Goal: Task Accomplishment & Management: Use online tool/utility

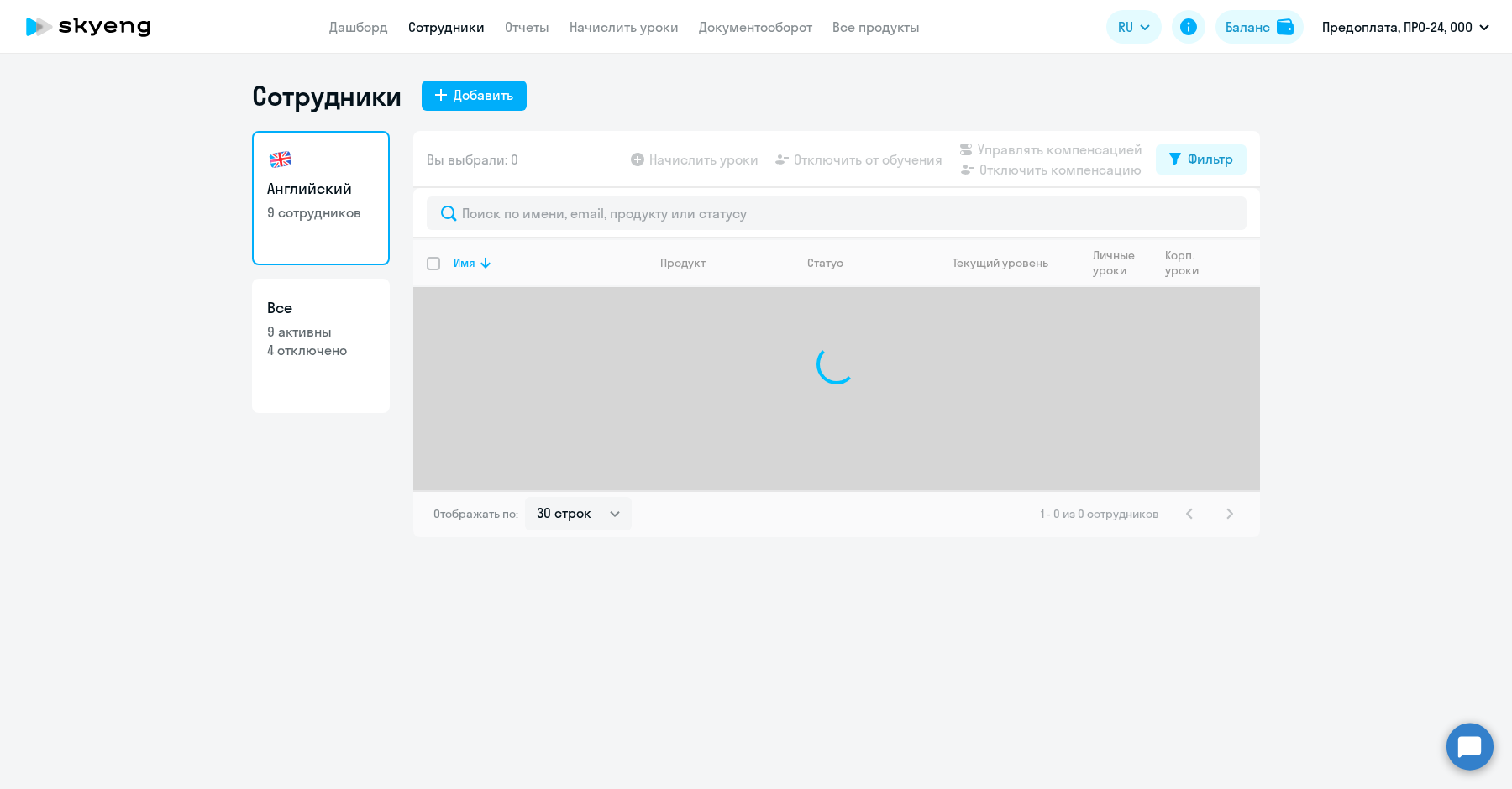
select select "30"
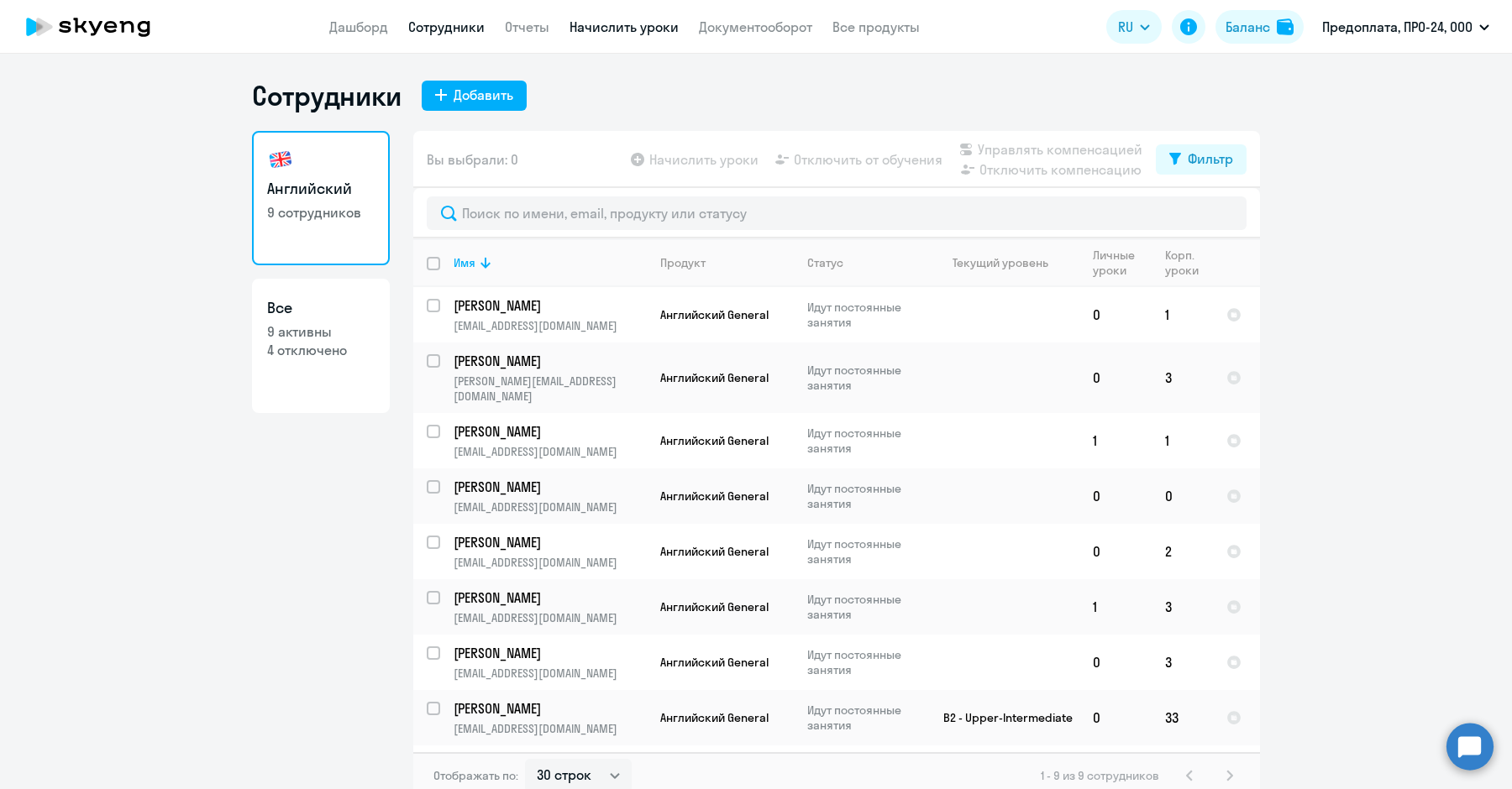
click at [627, 20] on link "Начислить уроки" at bounding box center [624, 27] width 109 height 17
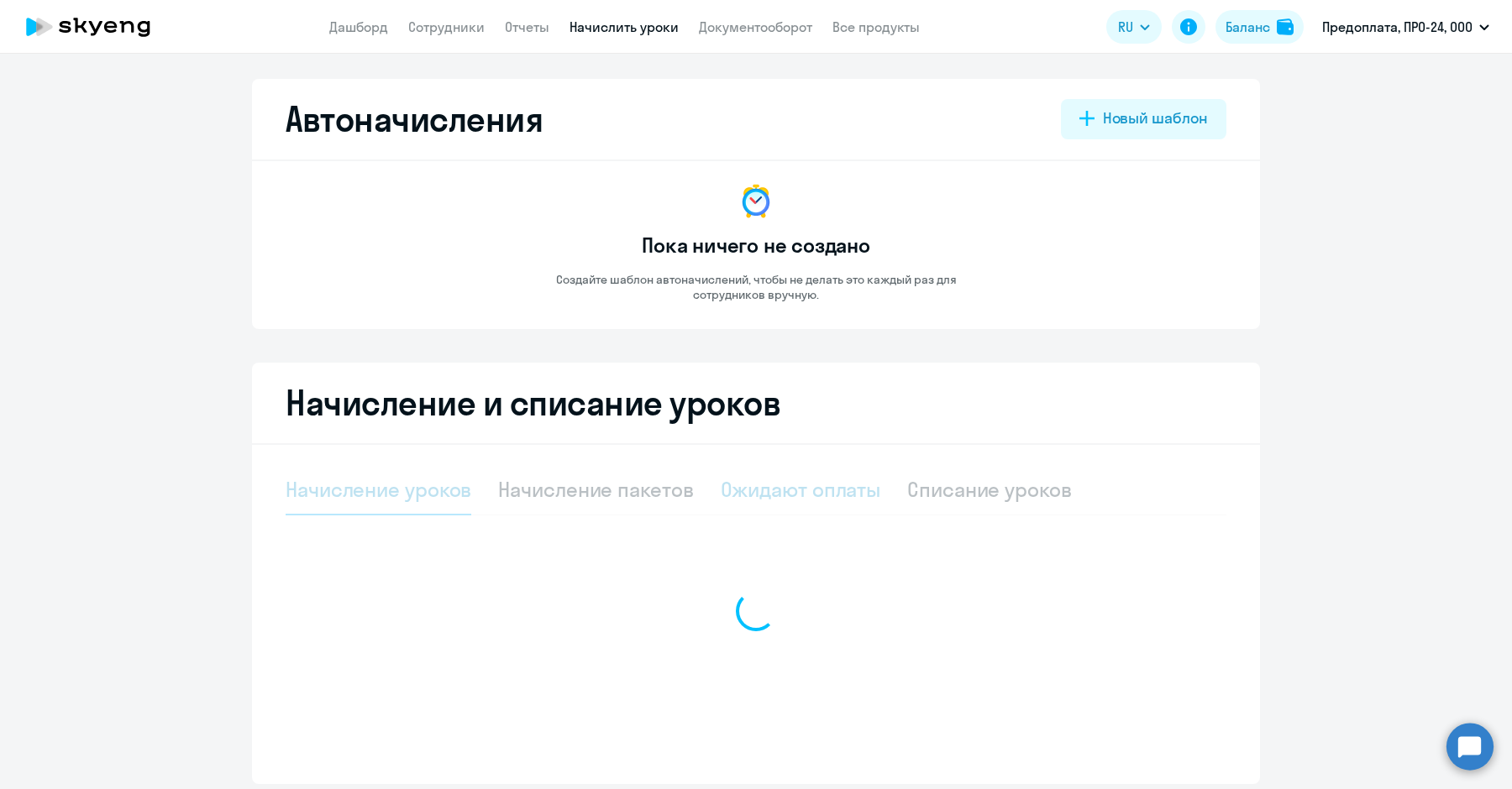
select select "10"
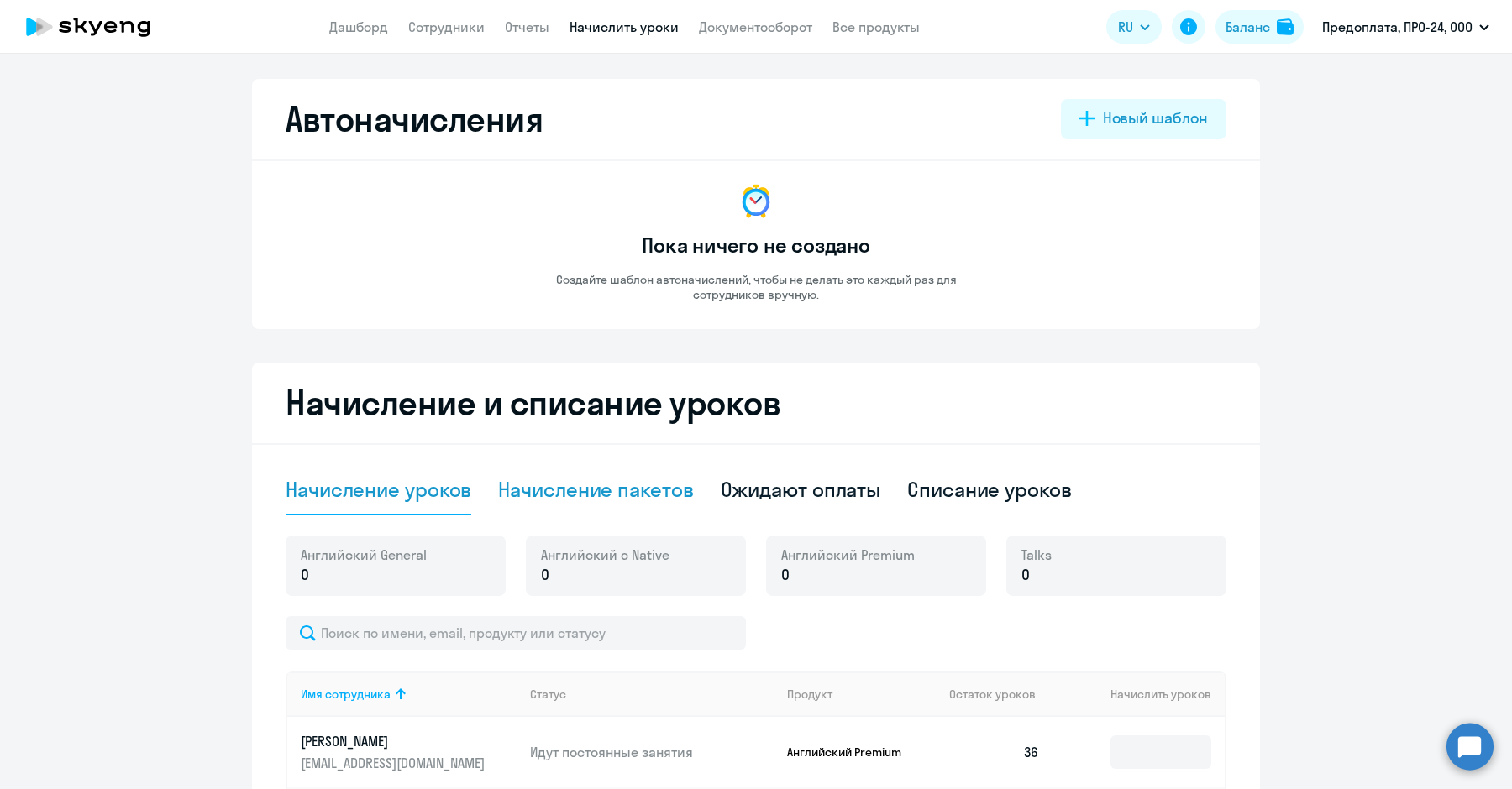
click at [639, 491] on div "Начисление пакетов" at bounding box center [595, 489] width 195 height 27
select select "10"
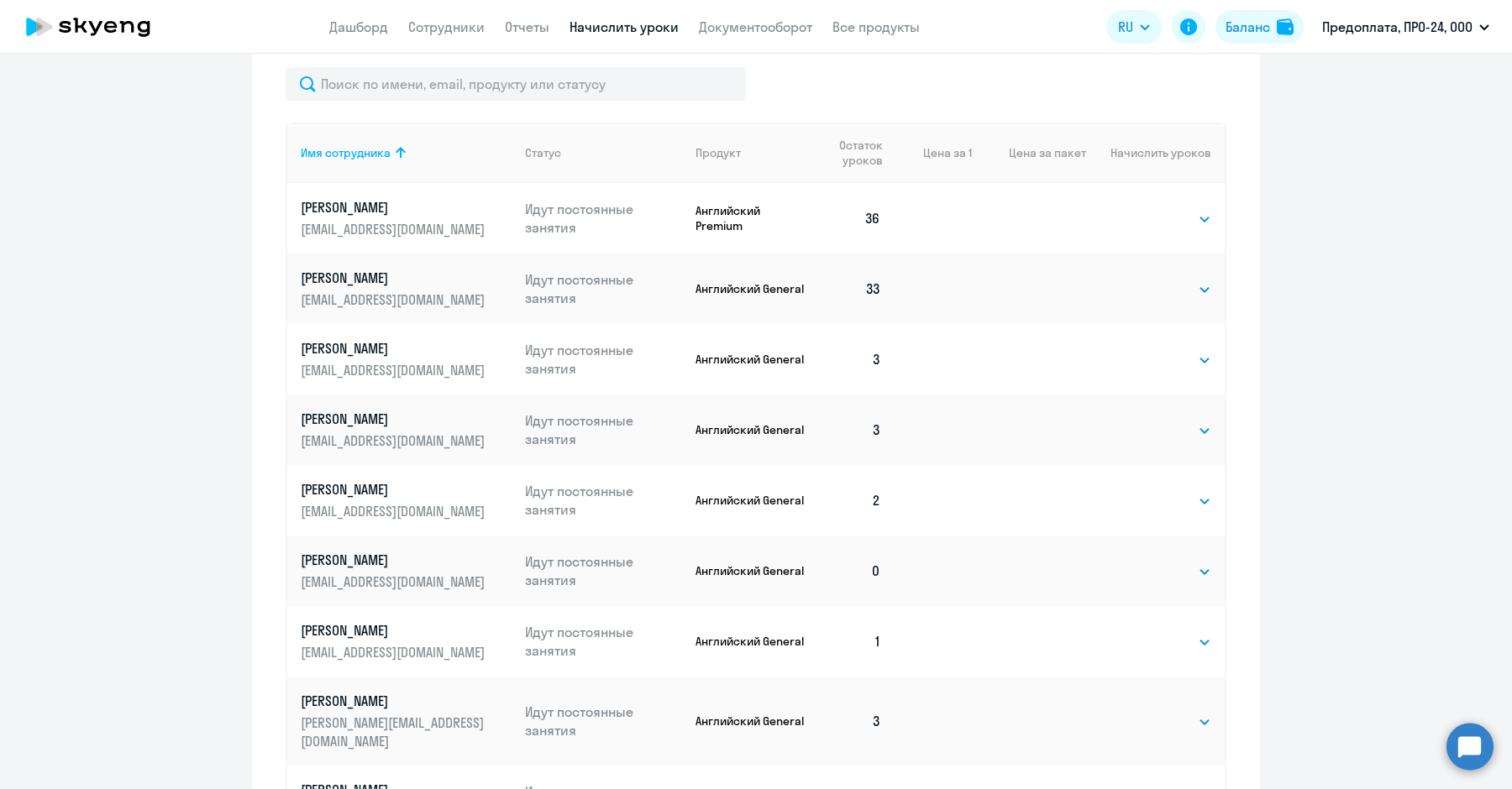
scroll to position [674, 0]
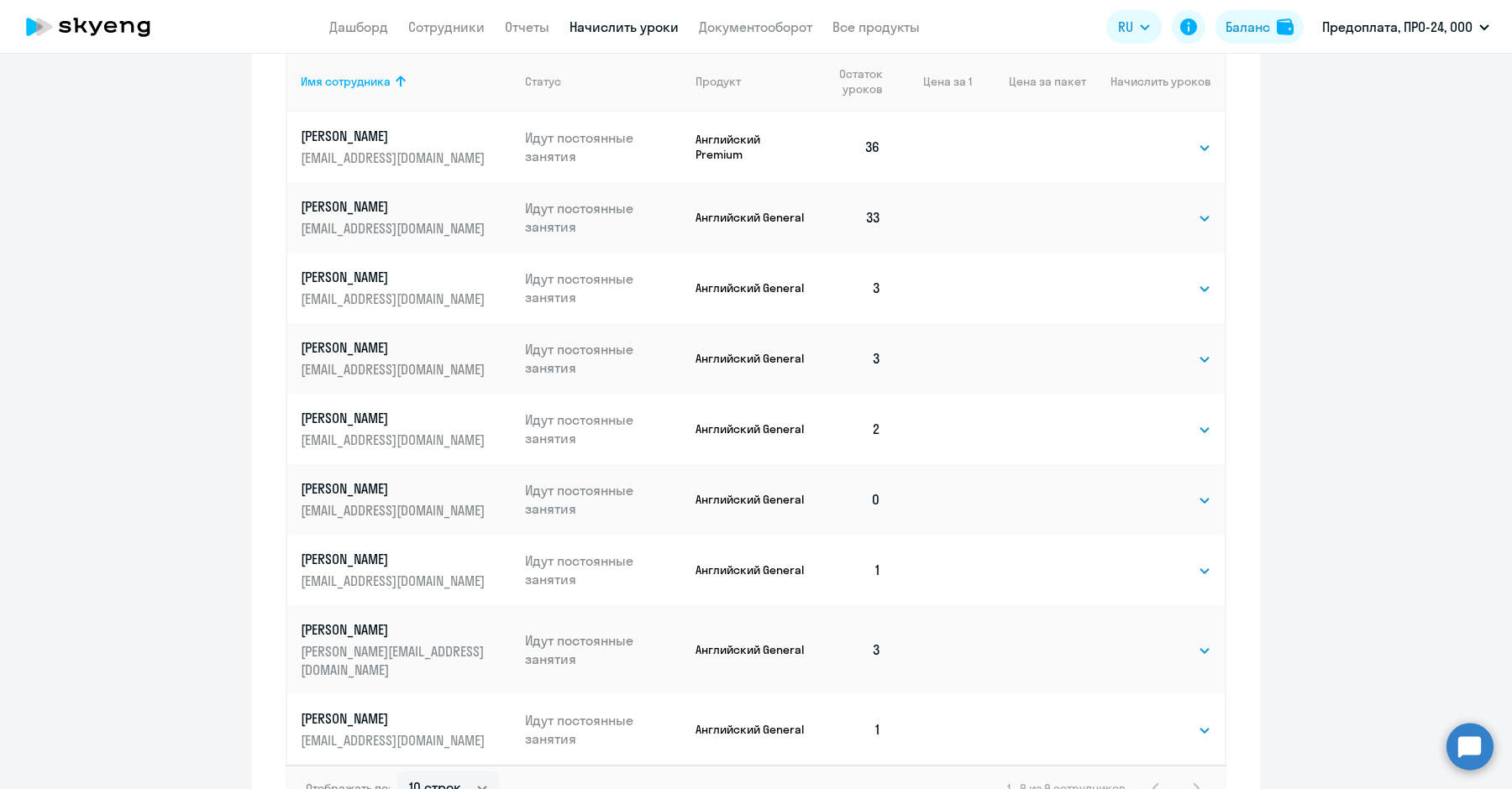
click at [1130, 486] on td "Выбрать 4 8 16 32 64 96 128 Выбрать" at bounding box center [1154, 499] width 138 height 71
click at [1143, 498] on select "Выбрать 4 8 16 32 64 96 128" at bounding box center [1176, 499] width 69 height 20
select select "4"
click at [1142, 490] on select "Выбрать 4 8 16 32 64 96 128" at bounding box center [1176, 499] width 69 height 20
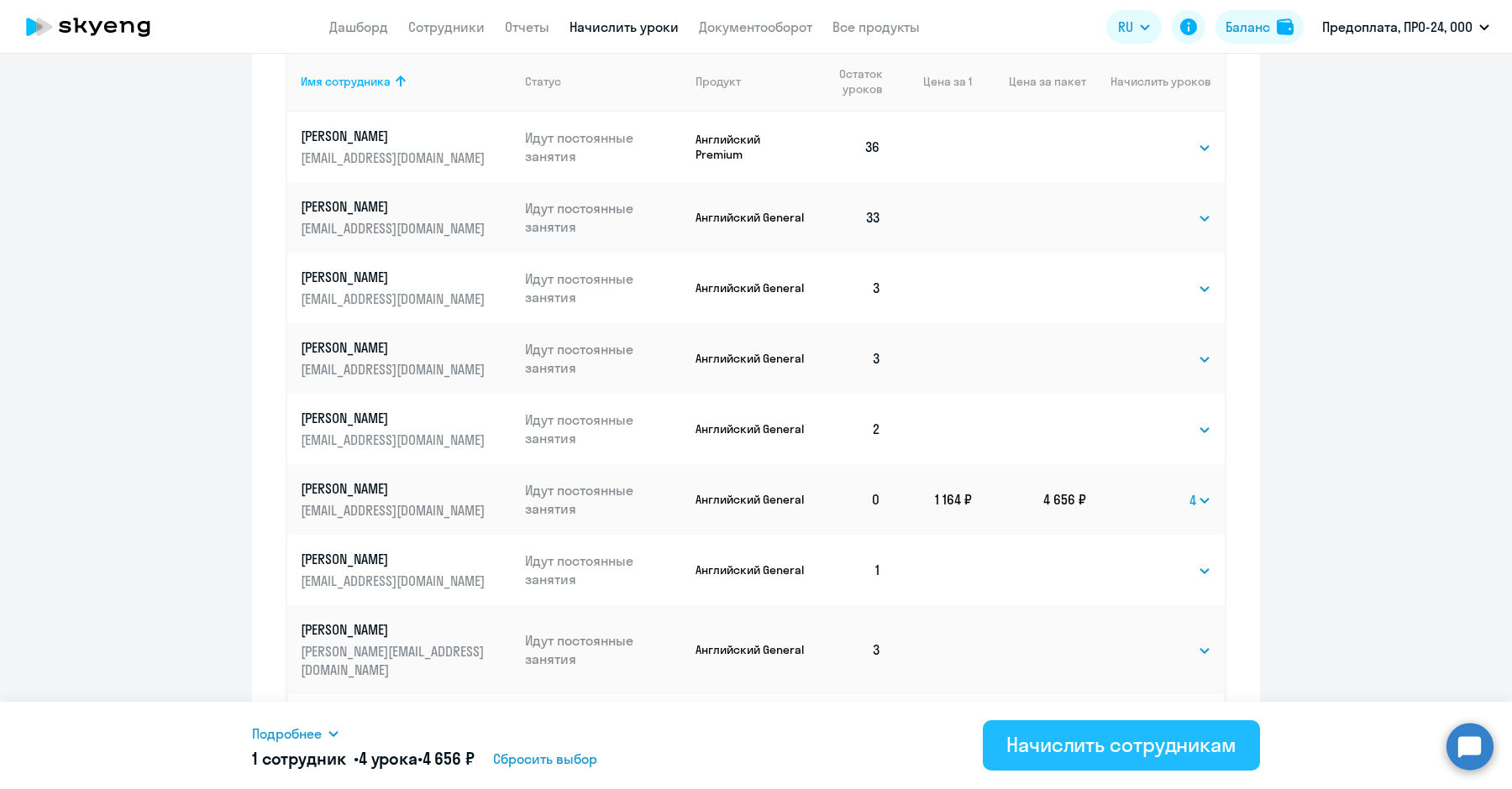
click at [1071, 734] on div "Начислить сотрудникам" at bounding box center [1122, 745] width 231 height 27
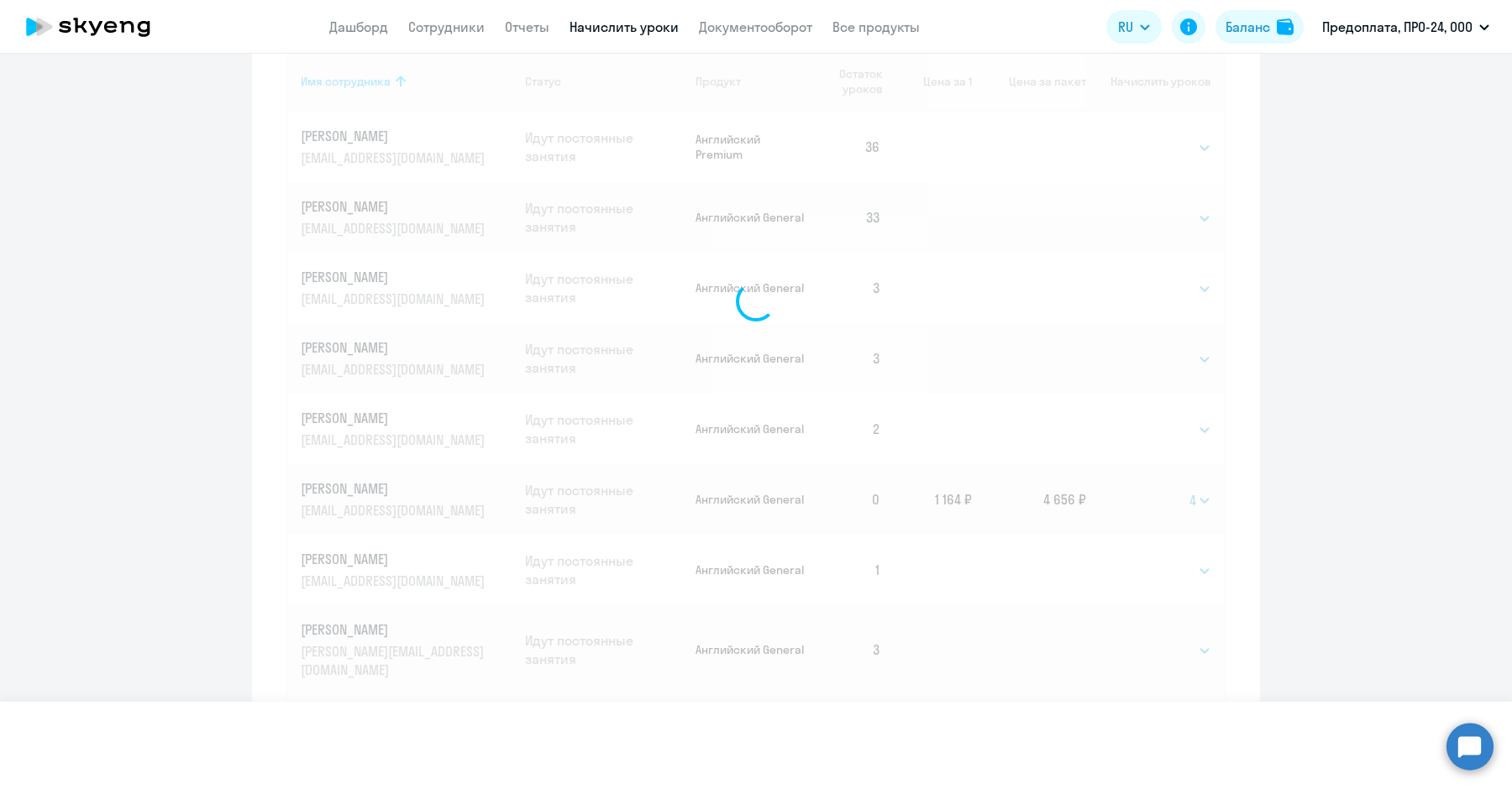
select select
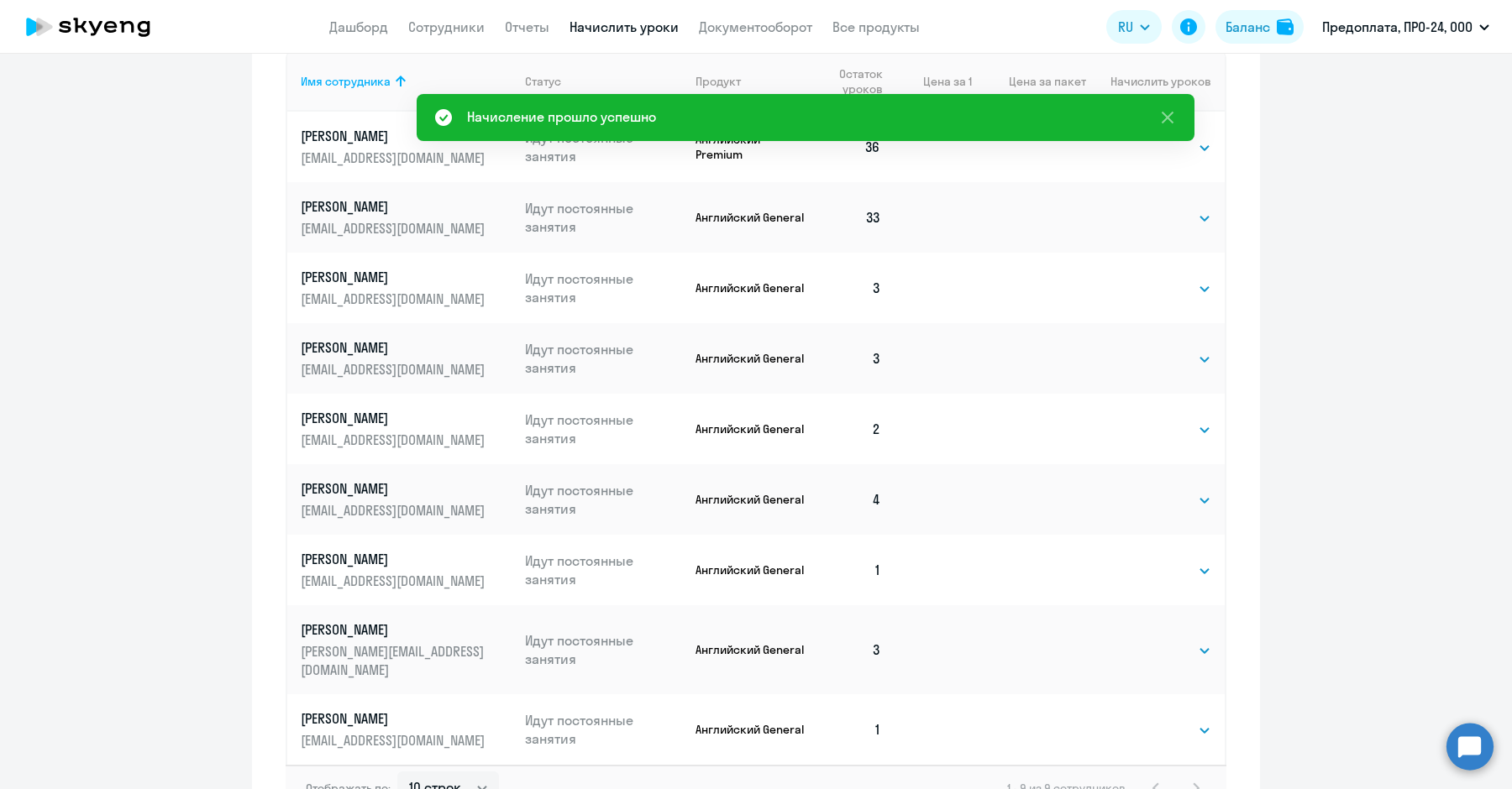
scroll to position [771, 0]
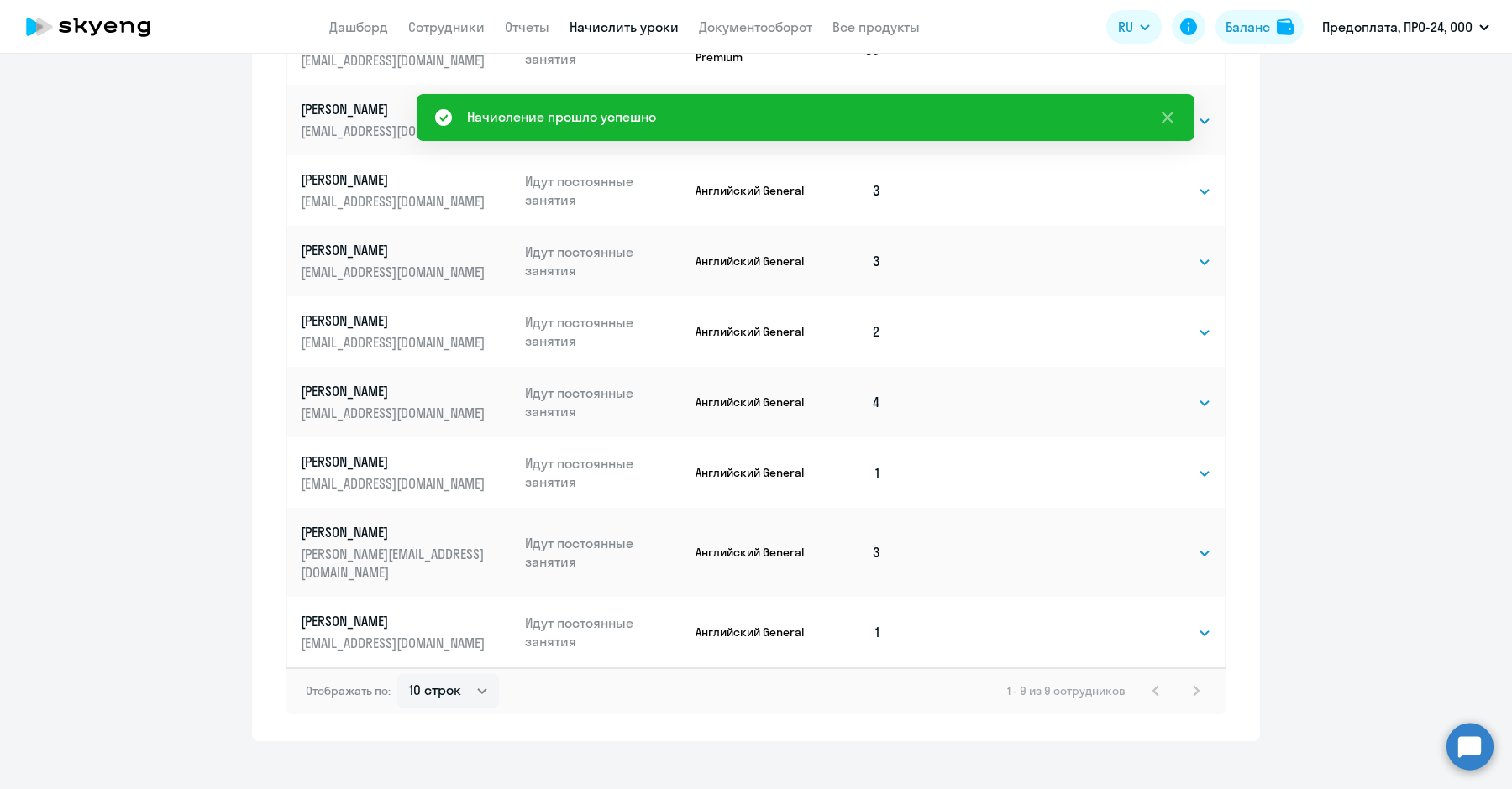
click at [1134, 463] on td "Выбрать 4 8 16 32 64 96 128 Выбрать" at bounding box center [1154, 472] width 138 height 71
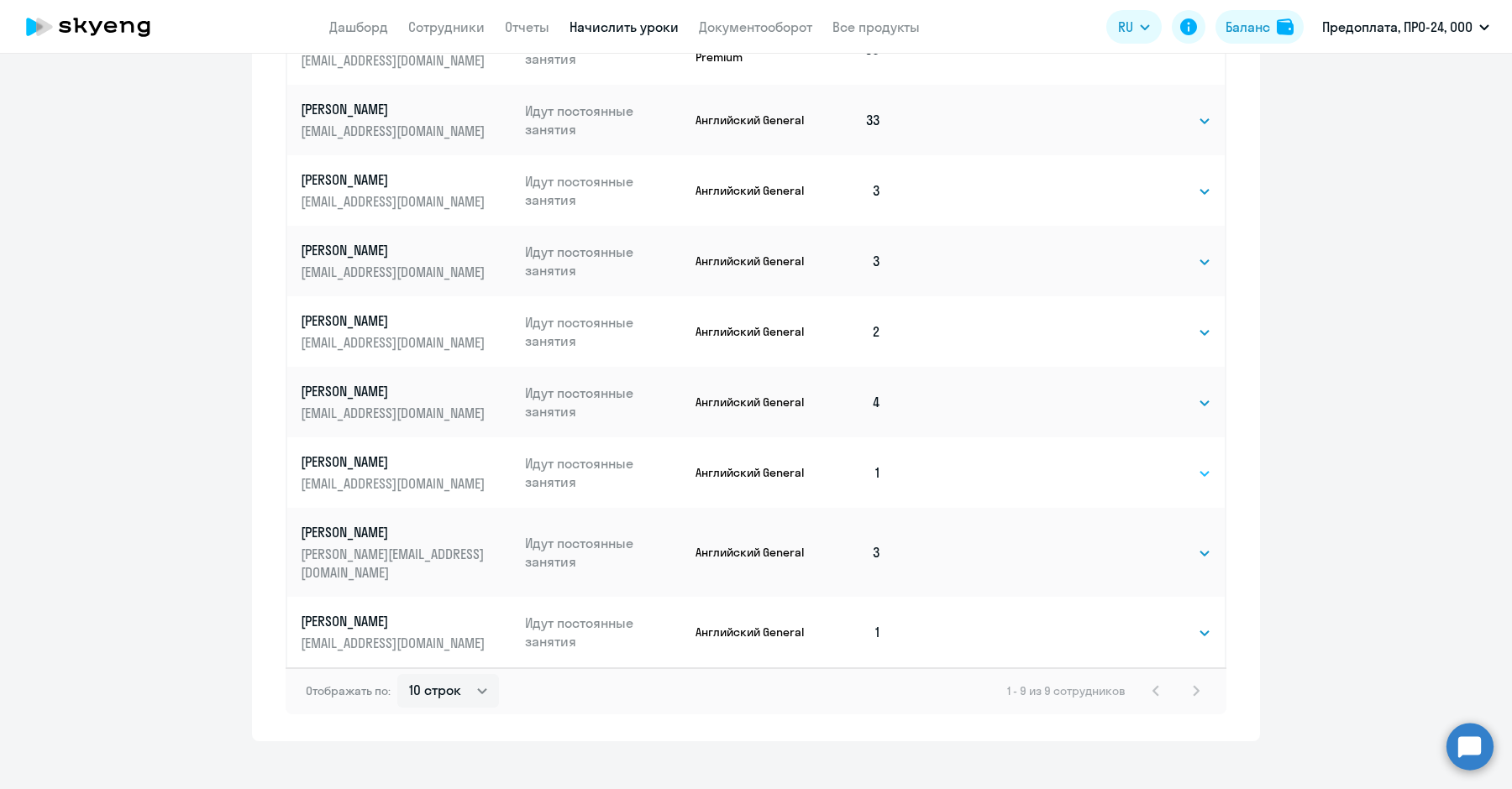
click at [1155, 476] on select "Выбрать 4 8 16 32 64 96 128" at bounding box center [1176, 473] width 69 height 20
select select "8"
click at [1142, 464] on select "Выбрать 4 8 16 32 64 96 128" at bounding box center [1176, 473] width 69 height 20
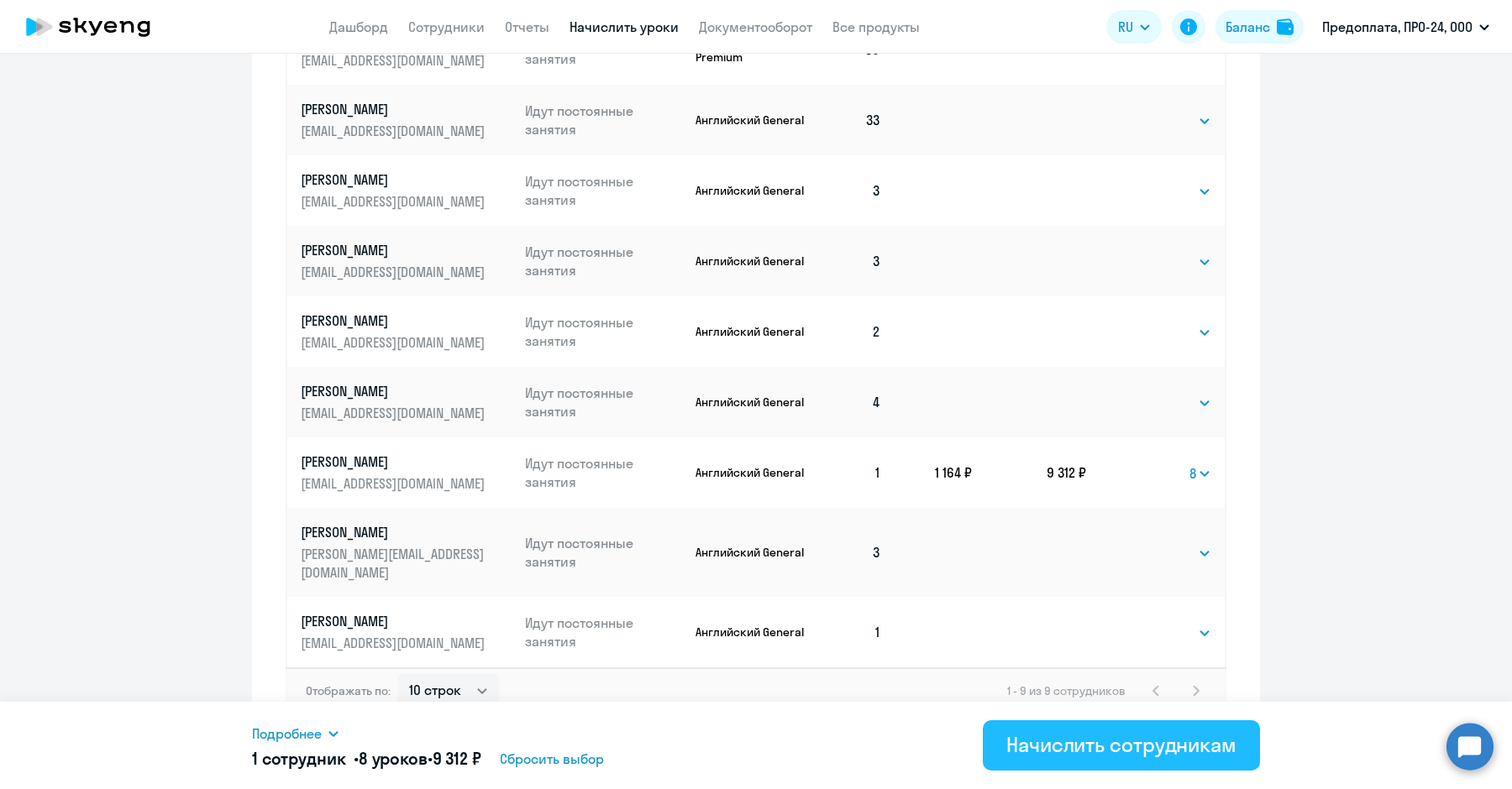
click at [1107, 745] on div "Начислить сотрудникам" at bounding box center [1122, 745] width 231 height 27
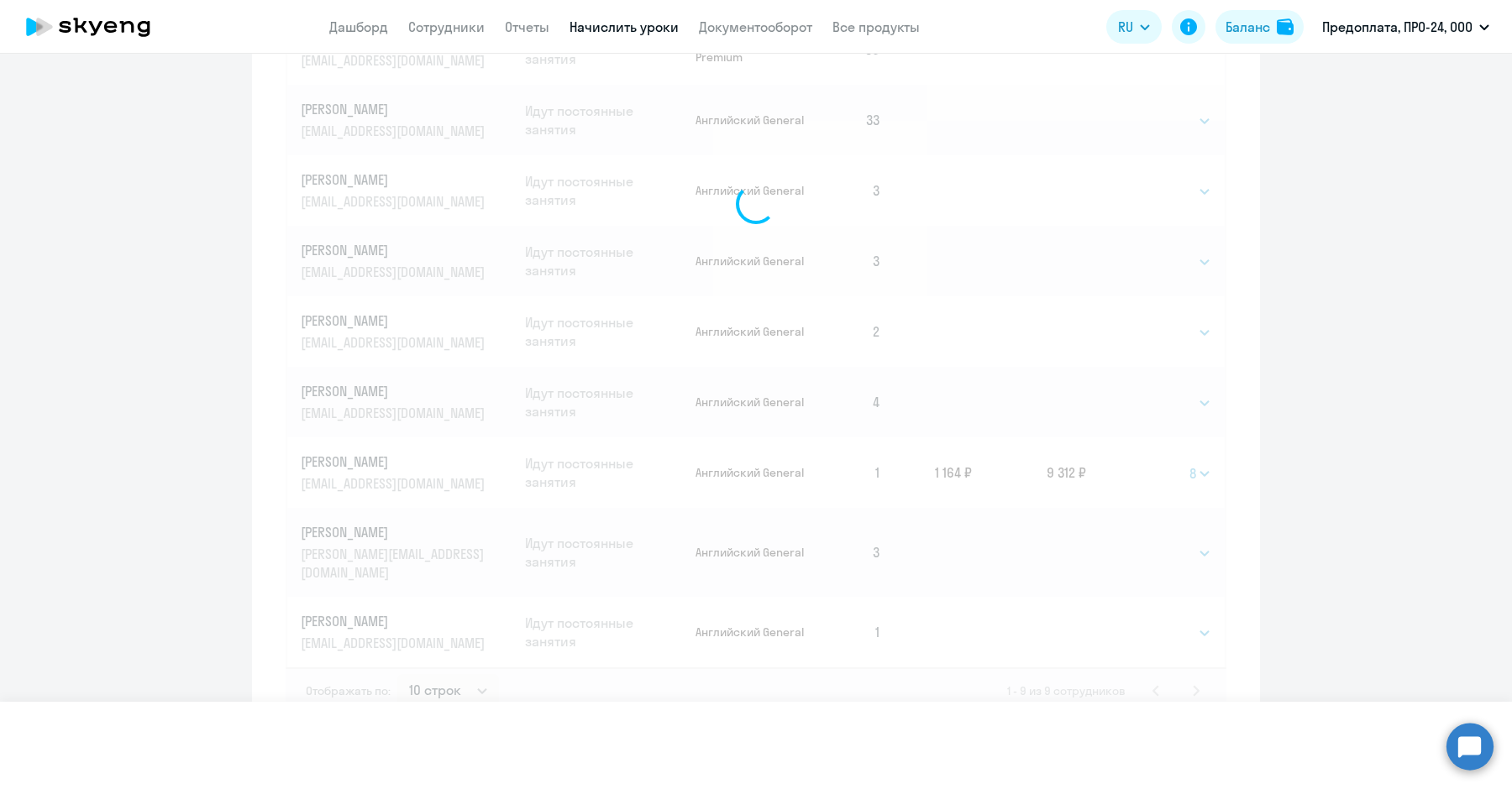
select select
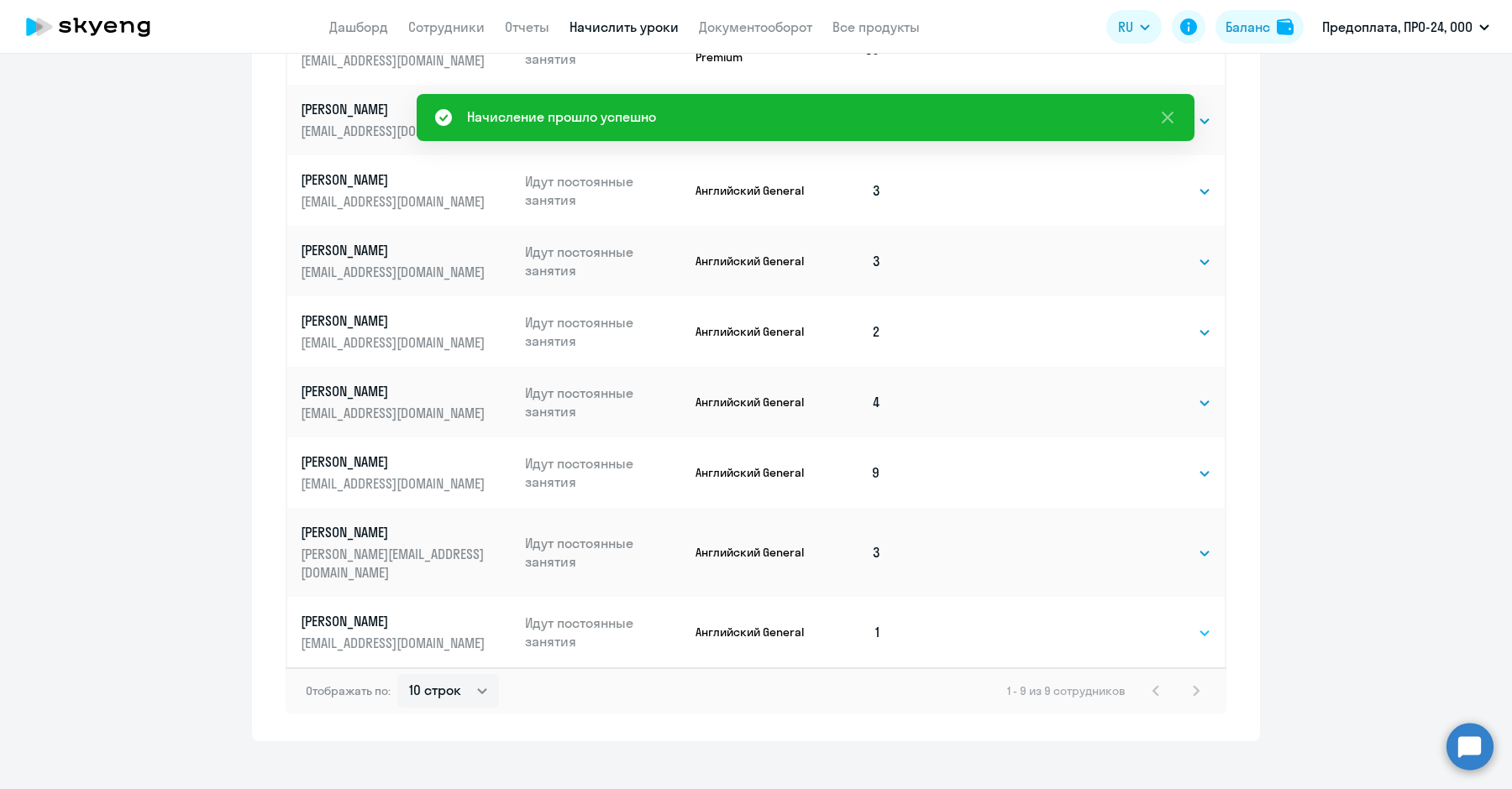
click at [1148, 623] on select "Выбрать 4 8 16 32 64 96 128" at bounding box center [1176, 632] width 69 height 20
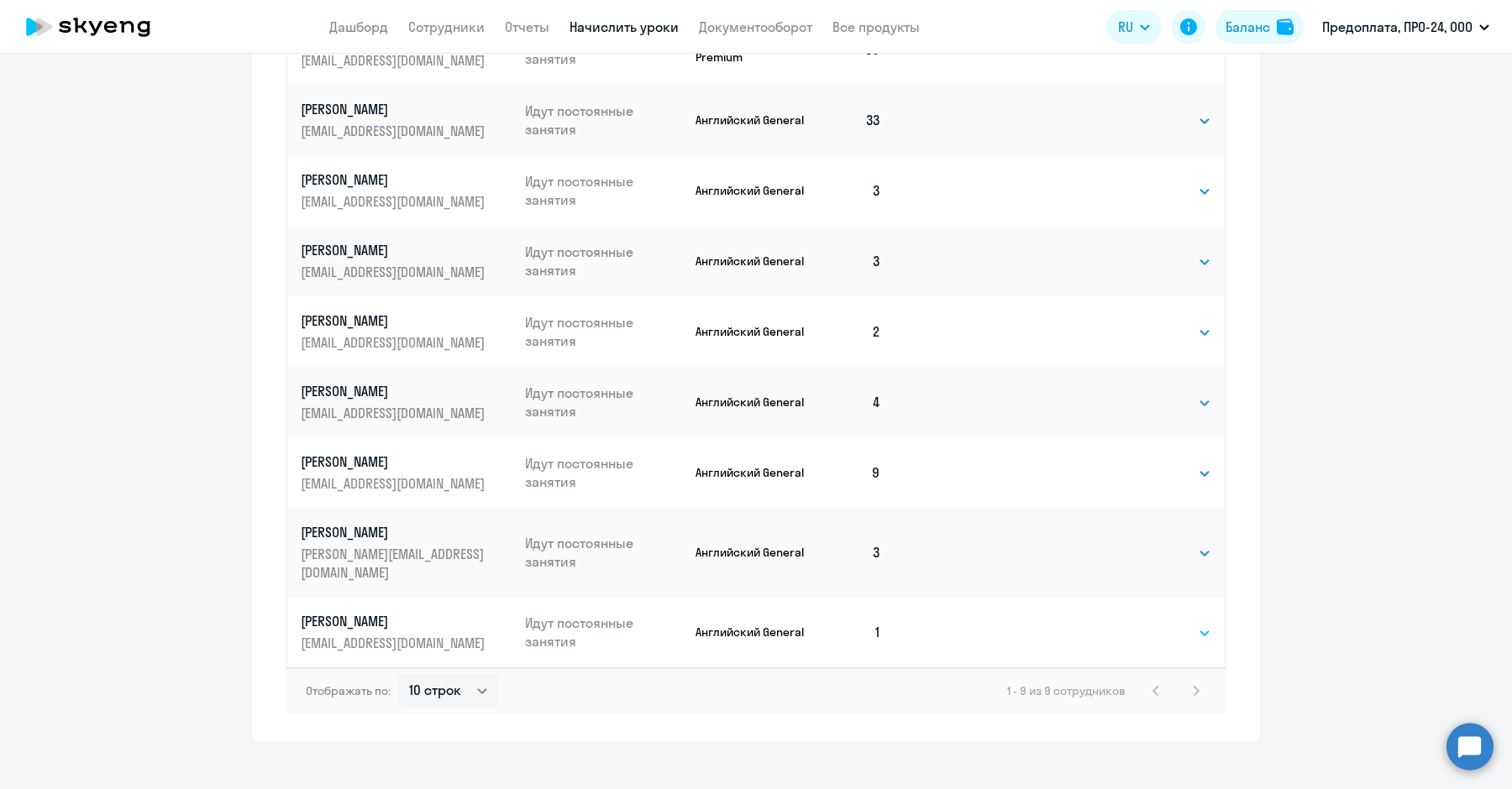
select select "4"
click at [1142, 623] on select "Выбрать 4 8 16 32 64 96 128" at bounding box center [1176, 632] width 69 height 20
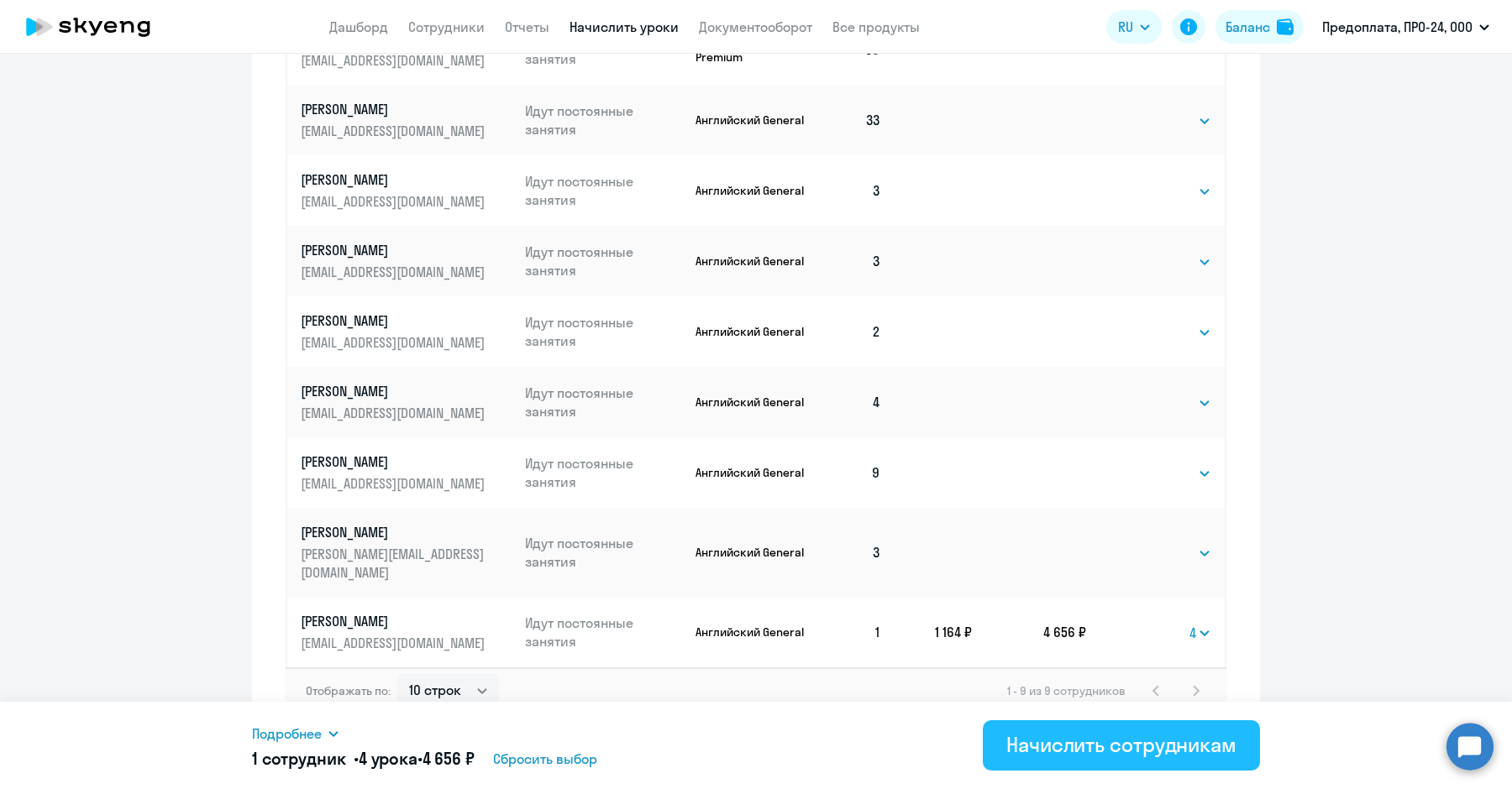
click at [1114, 730] on button "Начислить сотрудникам" at bounding box center [1122, 746] width 278 height 51
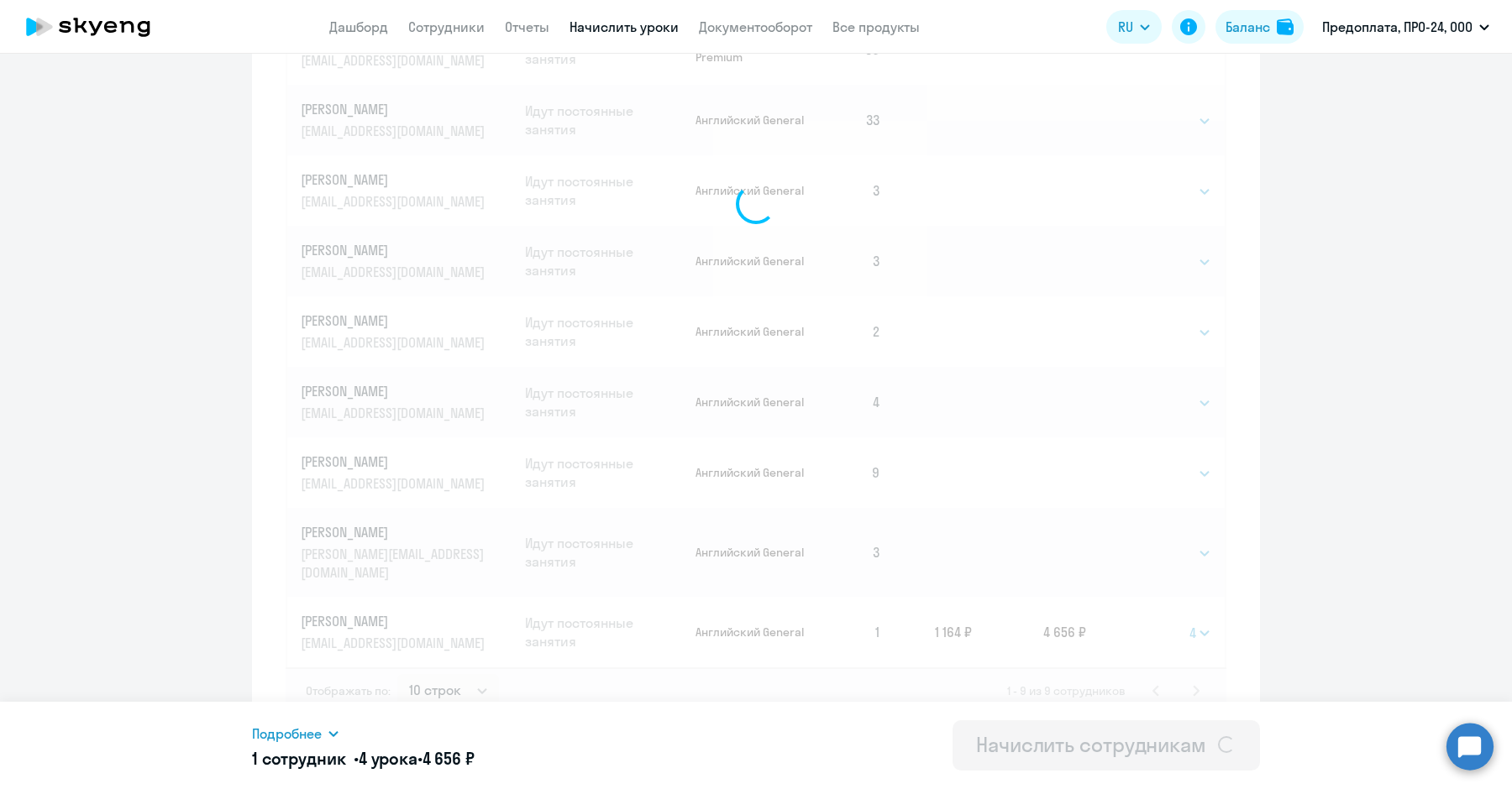
select select
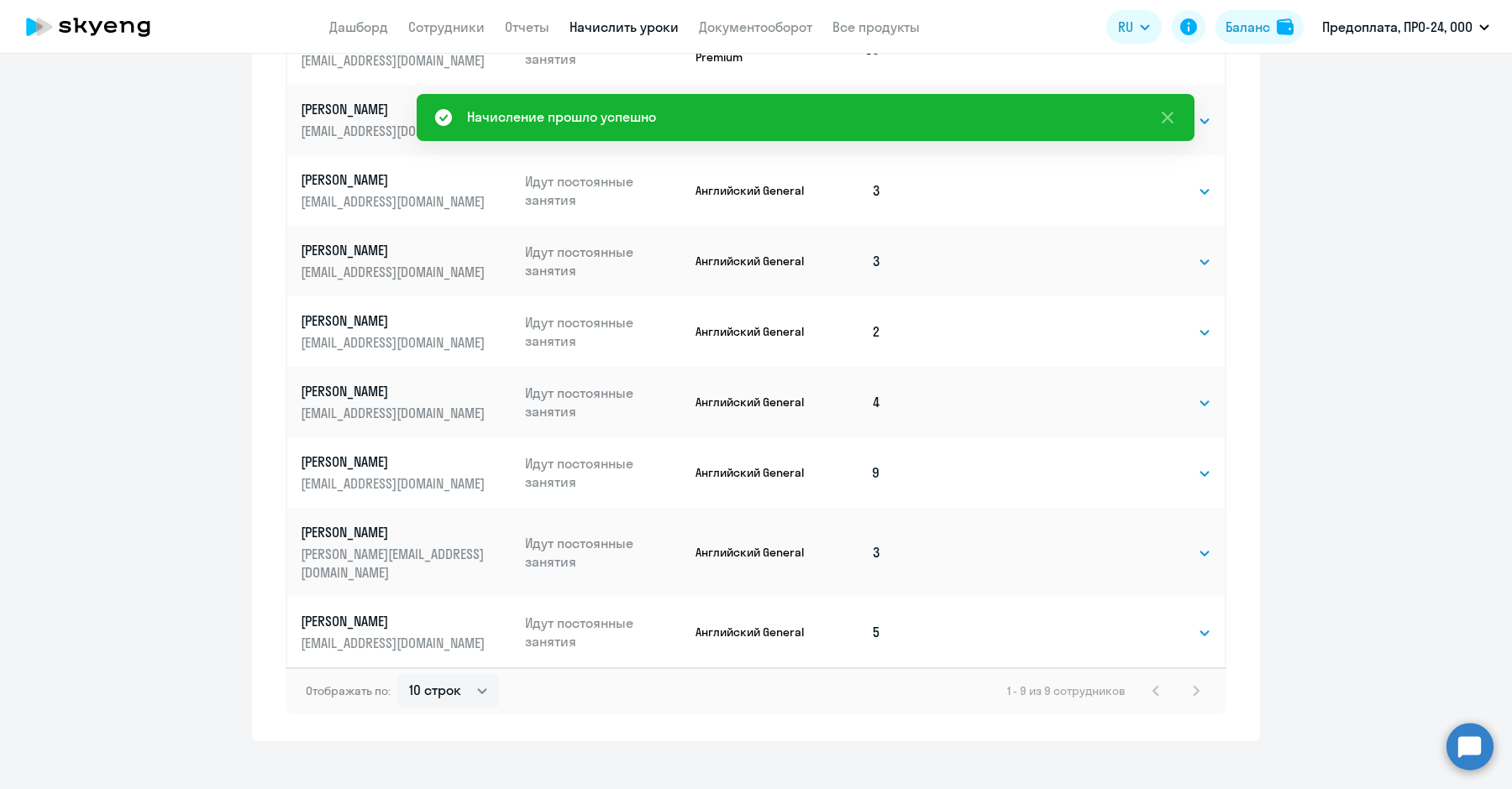
scroll to position [137, 0]
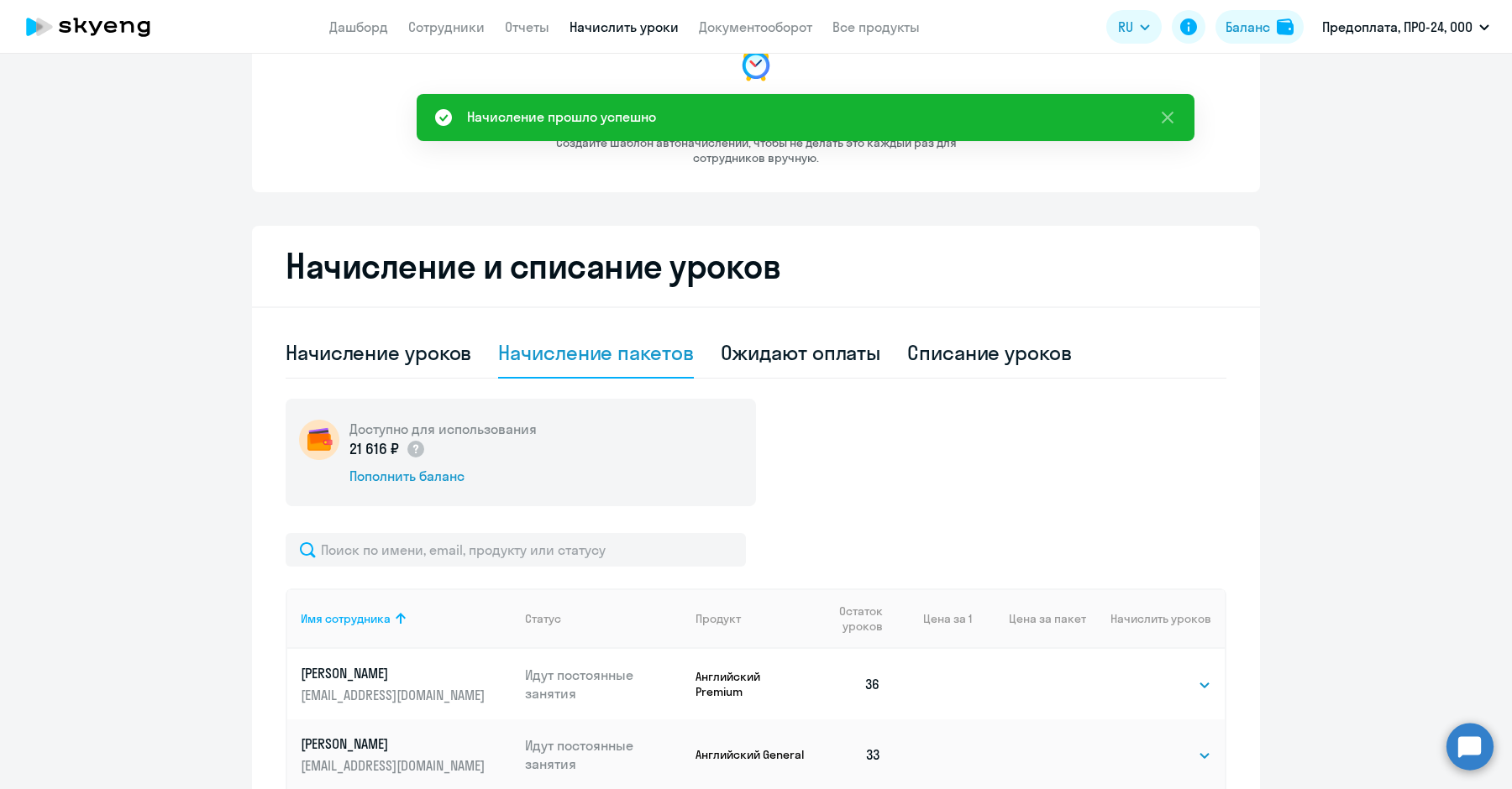
drag, startPoint x: 1492, startPoint y: 567, endPoint x: 1501, endPoint y: 513, distance: 54.7
click at [1499, 516] on div "Автоначисления Новый шаблон Пока ничего не создано Создайте шаблон автоначислен…" at bounding box center [756, 421] width 1512 height 735
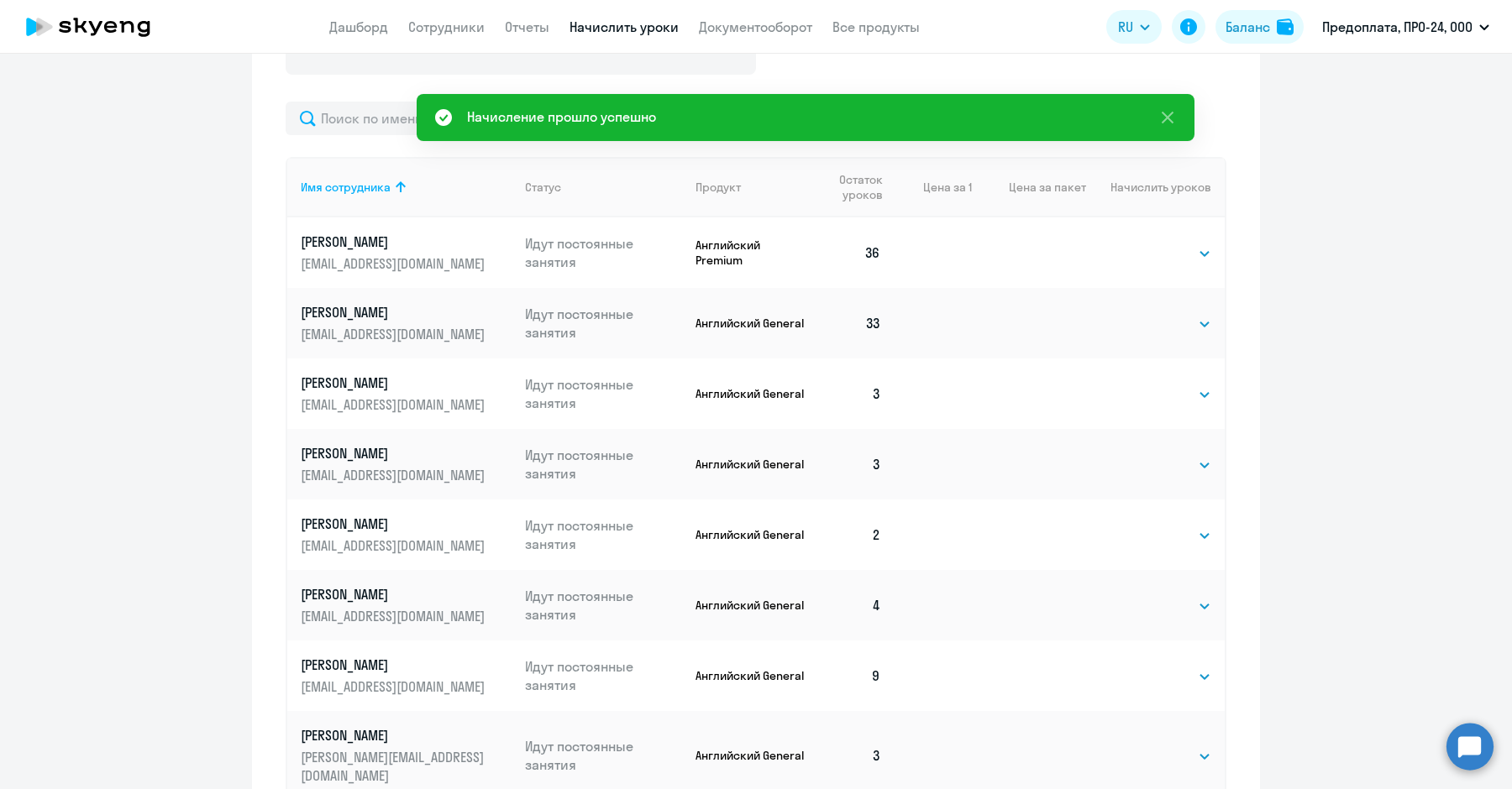
click at [1424, 583] on ng-component "Автоначисления Новый шаблон Пока ничего не создано Создайте шаблон автоначислен…" at bounding box center [756, 227] width 1512 height 1434
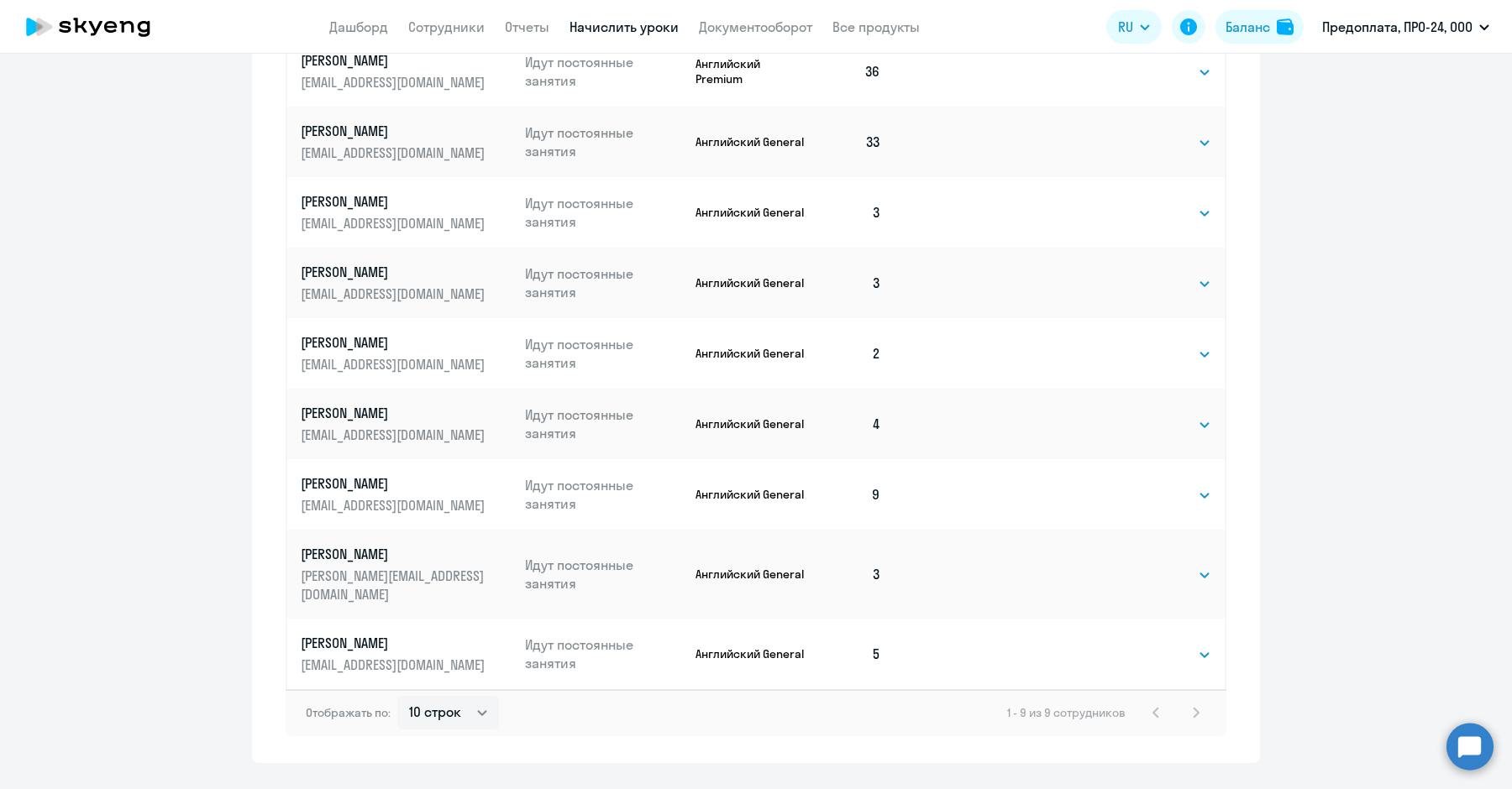
scroll to position [771, 0]
